Goal: Task Accomplishment & Management: Manage account settings

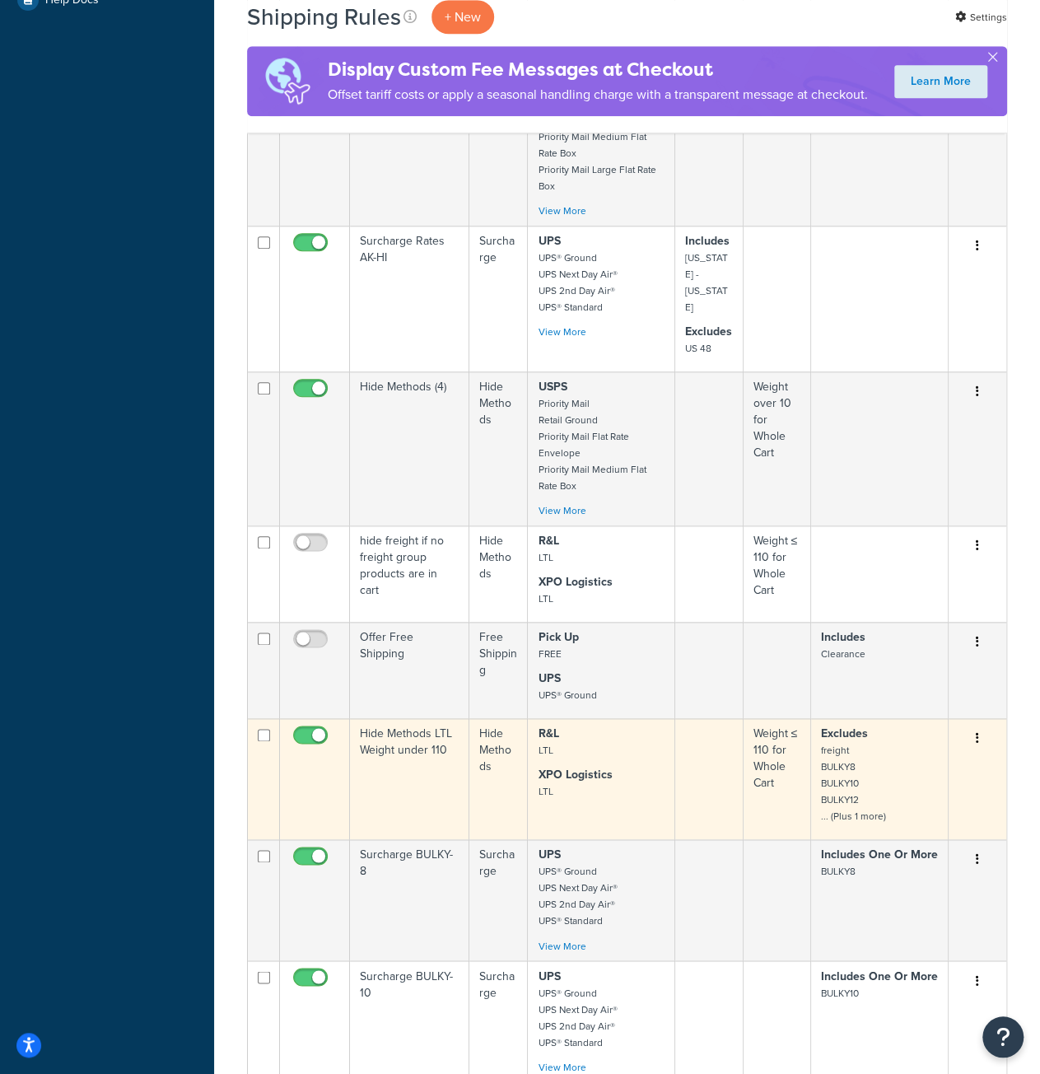
scroll to position [741, 0]
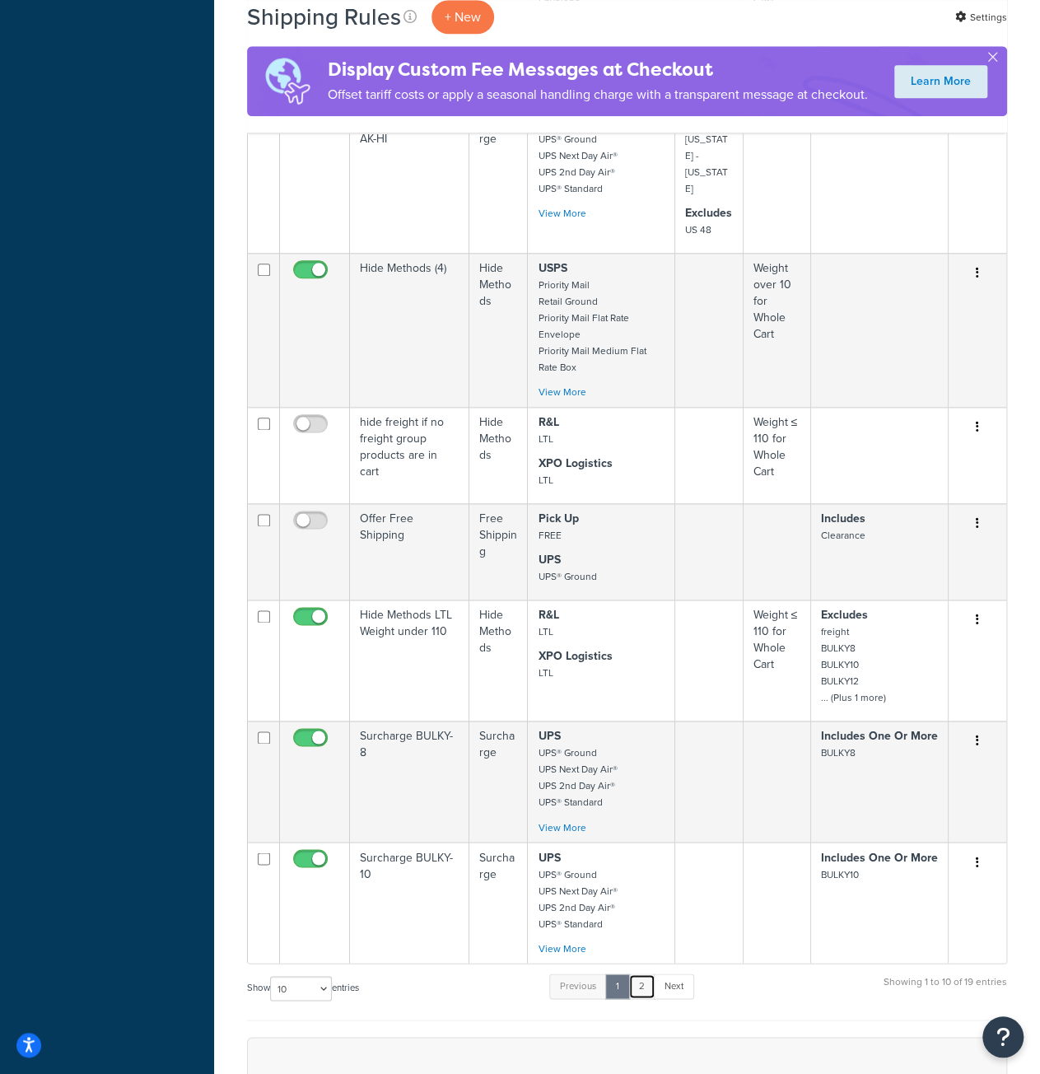
click at [649, 973] on link "2" at bounding box center [641, 985] width 27 height 25
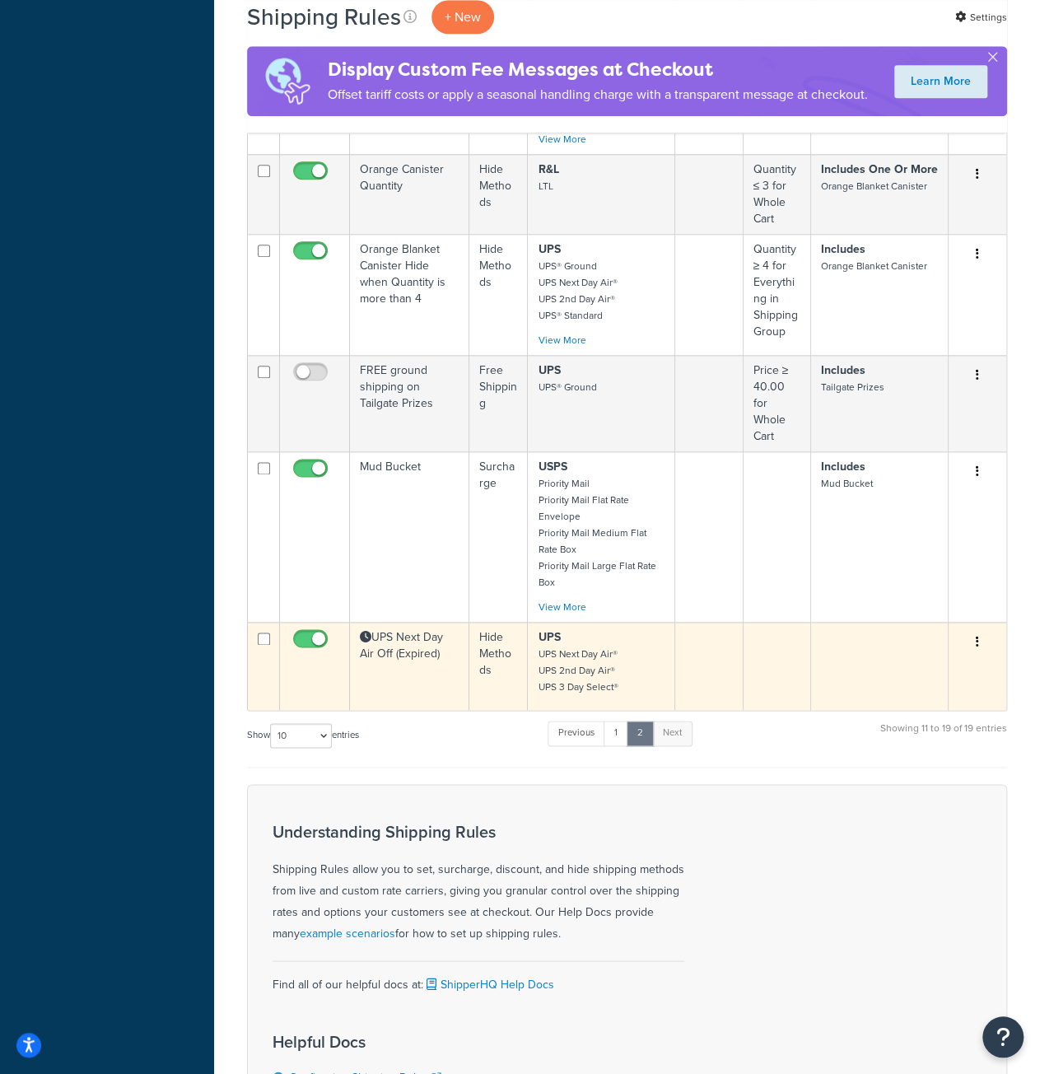
click at [415, 628] on td "UPS Next Day Air Off (Expired)" at bounding box center [409, 666] width 119 height 88
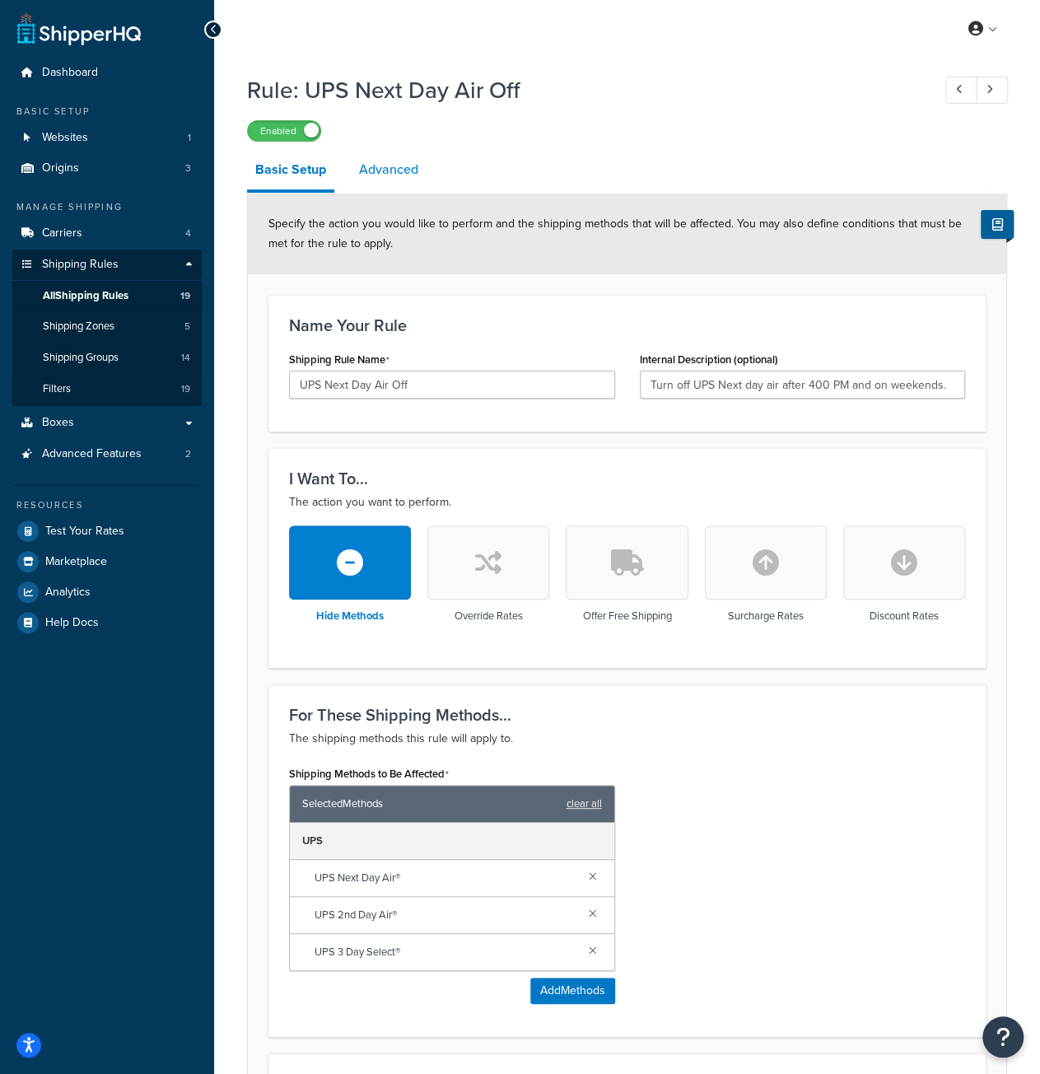
click at [394, 170] on link "Advanced" at bounding box center [389, 170] width 76 height 40
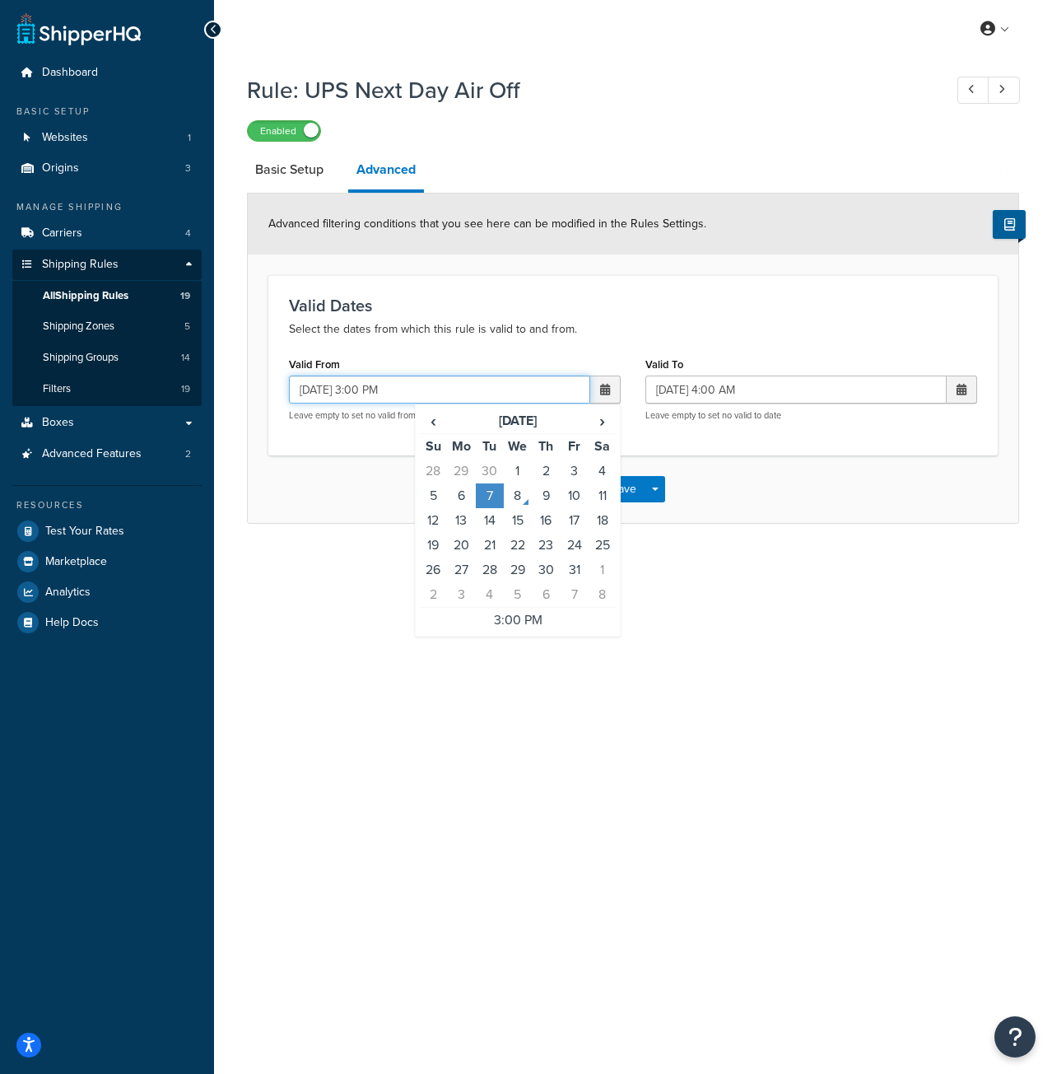
click at [321, 390] on input "10/07/2025 3:00 PM" at bounding box center [439, 389] width 301 height 28
click at [320, 389] on input "10/07/2025 3:00 PM" at bounding box center [439, 389] width 301 height 28
click at [512, 490] on td "8" at bounding box center [518, 495] width 28 height 25
type input "10/08/2025 3:00 PM"
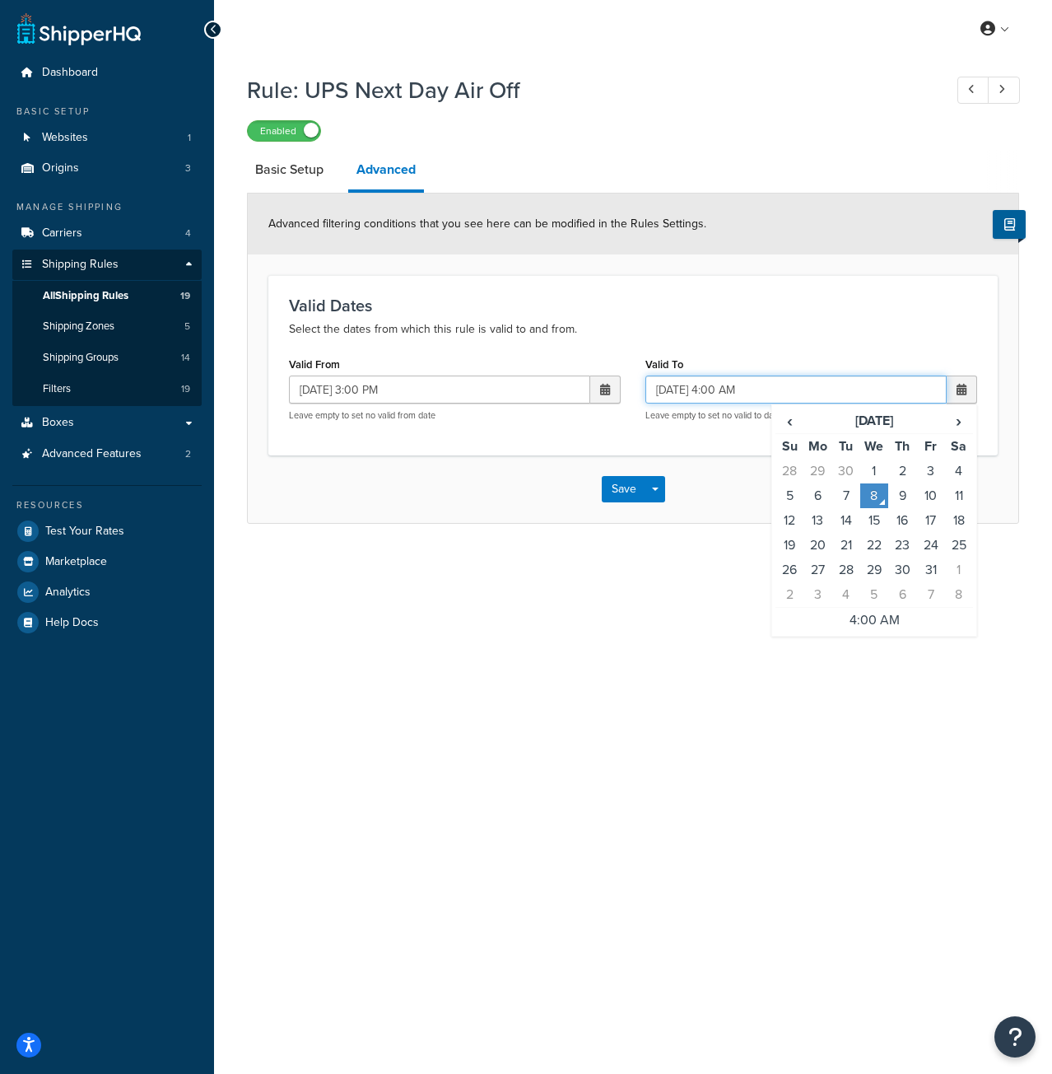
click at [689, 391] on input "10/08/2025 4:00 AM" at bounding box center [795, 389] width 301 height 28
click at [910, 493] on td "9" at bounding box center [902, 495] width 28 height 25
type input "10/09/2025 4:00 AM"
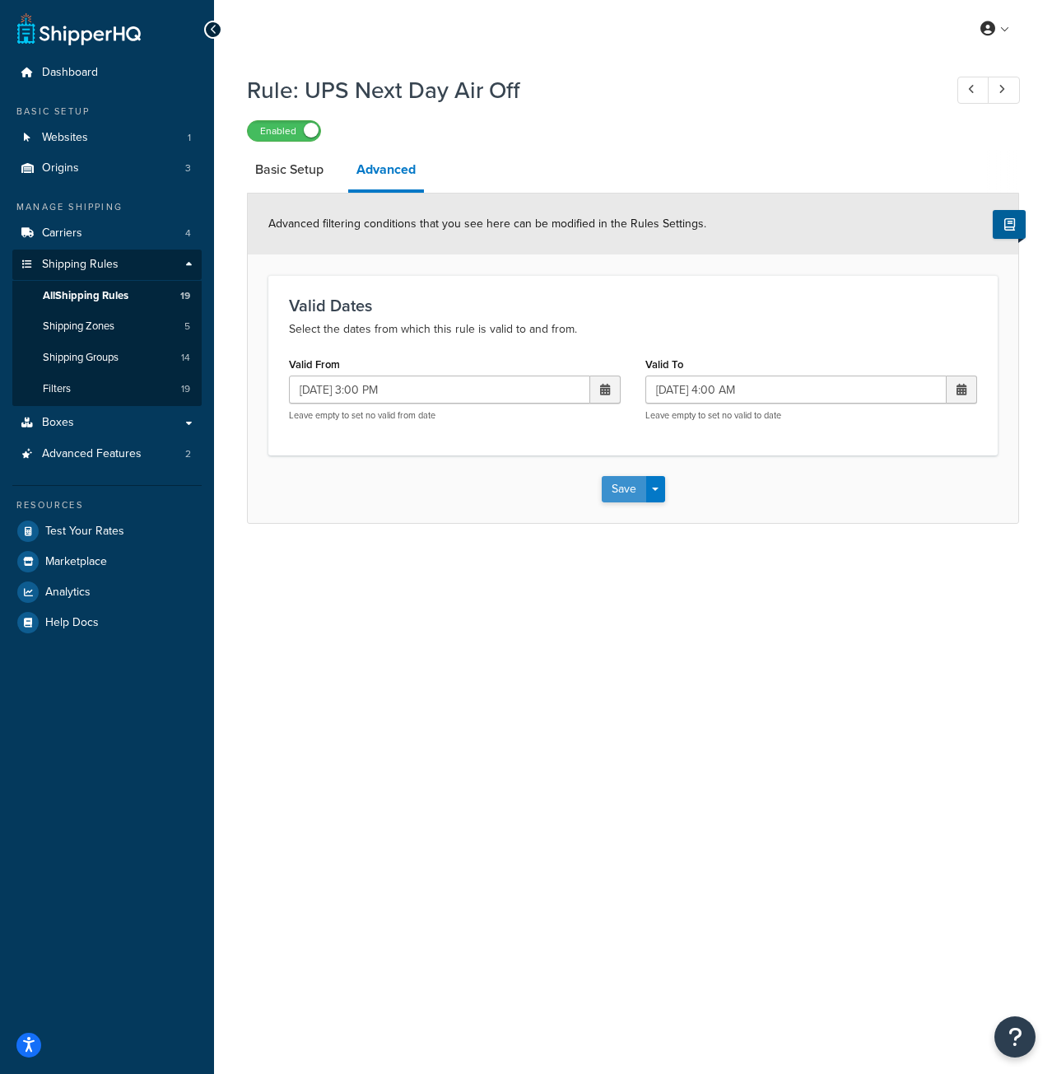
click at [632, 487] on button "Save" at bounding box center [624, 489] width 44 height 26
